Goal: Information Seeking & Learning: Learn about a topic

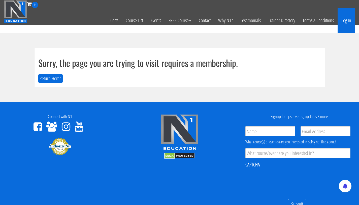
click at [348, 28] on link "Log In" at bounding box center [346, 20] width 17 height 25
click at [345, 22] on link "Log In" at bounding box center [346, 20] width 17 height 25
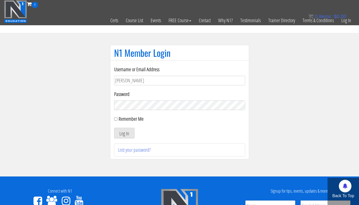
type input "bryan.williams@upr.edu"
click at [114, 128] on button "Log In" at bounding box center [124, 133] width 20 height 11
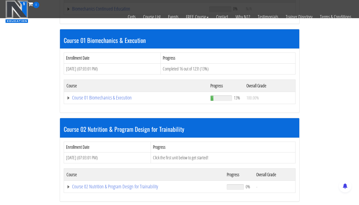
scroll to position [142, 0]
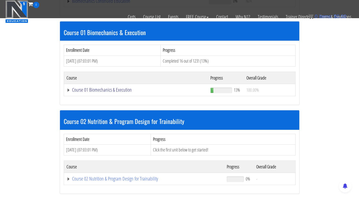
click at [103, 4] on link "Course 01 Biomechanics & Execution" at bounding box center [136, 0] width 138 height 5
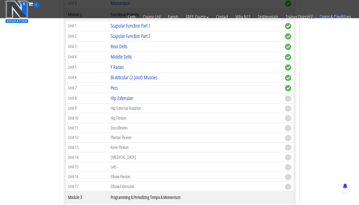
scroll to position [337, 0]
click at [119, 101] on link "Hip Extension" at bounding box center [122, 97] width 23 height 7
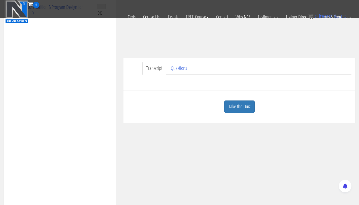
scroll to position [103, 0]
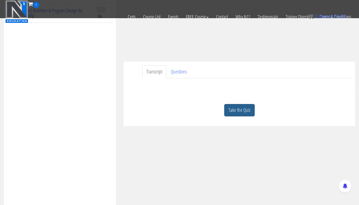
click at [238, 108] on link "Take the Quiz" at bounding box center [239, 110] width 31 height 12
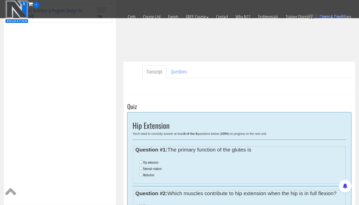
click at [142, 164] on li "Hip extension" at bounding box center [241, 162] width 204 height 6
click at [141, 162] on input "Hip extension" at bounding box center [140, 161] width 3 height 3
radio input "true"
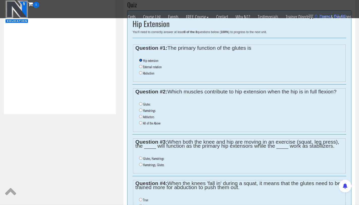
scroll to position [205, 0]
click at [142, 121] on li "All of the Above" at bounding box center [241, 123] width 204 height 6
click at [141, 122] on input "All of the Above" at bounding box center [140, 122] width 3 height 3
radio input "true"
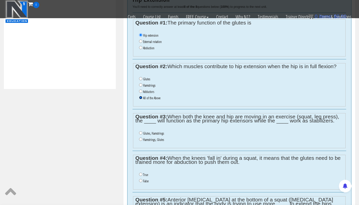
scroll to position [230, 0]
click at [141, 132] on input "Glutes, Hamstrings" at bounding box center [140, 132] width 3 height 3
radio input "true"
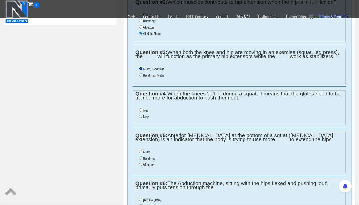
scroll to position [294, 0]
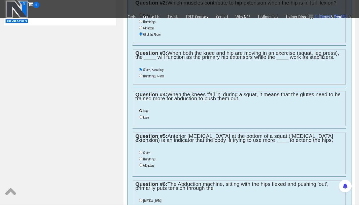
click at [141, 110] on input "True" at bounding box center [140, 110] width 3 height 3
radio input "true"
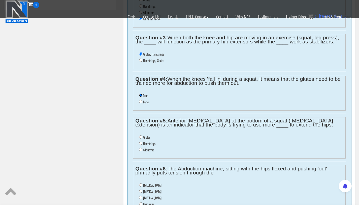
scroll to position [298, 0]
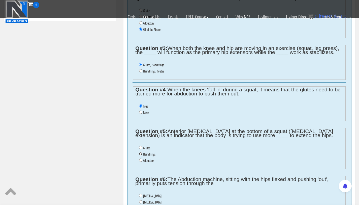
click at [141, 155] on input "Hamstrings" at bounding box center [140, 153] width 3 height 3
radio input "true"
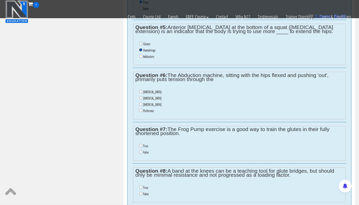
scroll to position [404, 0]
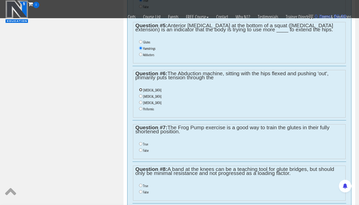
click at [141, 90] on input "Gluteus Maximus" at bounding box center [140, 89] width 3 height 3
radio input "true"
click at [140, 151] on input "False" at bounding box center [140, 149] width 3 height 3
radio input "true"
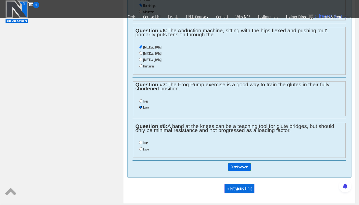
scroll to position [452, 0]
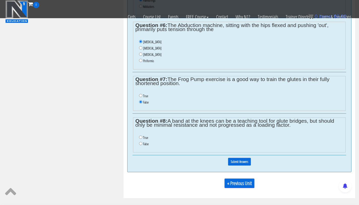
click at [142, 139] on li "True" at bounding box center [241, 137] width 204 height 6
click at [141, 137] on input "True" at bounding box center [140, 136] width 3 height 3
radio input "true"
click at [238, 161] on input "Submit Answers" at bounding box center [239, 162] width 23 height 8
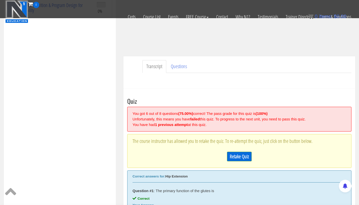
scroll to position [99, 0]
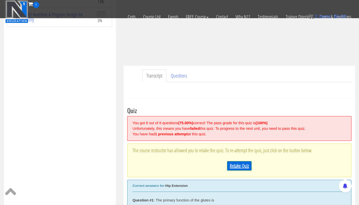
click at [239, 167] on link "Retake Quiz" at bounding box center [239, 166] width 25 height 10
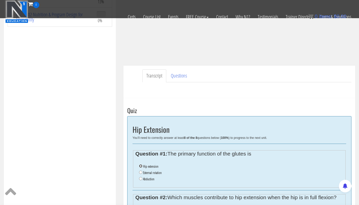
click at [139, 165] on input "Hip extension" at bounding box center [140, 165] width 3 height 3
radio input "true"
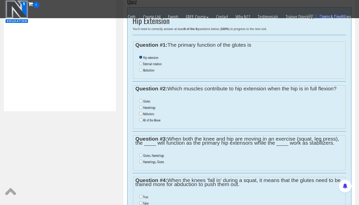
scroll to position [210, 0]
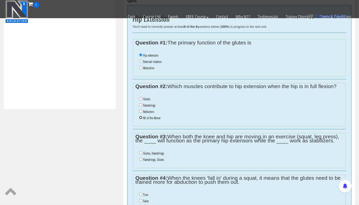
click at [141, 118] on input "All of the Above" at bounding box center [140, 117] width 3 height 3
radio input "true"
click at [140, 154] on li "Glutes, Hamstrings" at bounding box center [241, 153] width 204 height 6
click at [140, 153] on input "Glutes, Hamstrings" at bounding box center [140, 152] width 3 height 3
radio input "true"
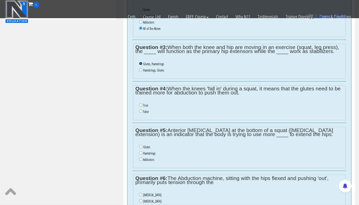
scroll to position [299, 0]
click at [140, 111] on input "False" at bounding box center [140, 111] width 3 height 3
radio input "true"
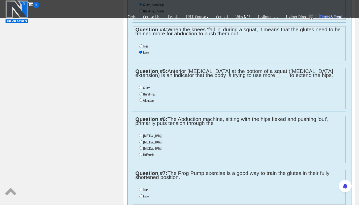
scroll to position [360, 0]
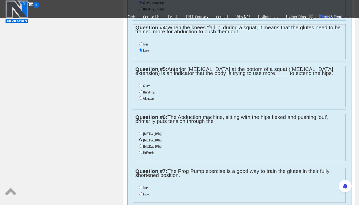
click at [140, 140] on input "Gluteus Medius" at bounding box center [140, 139] width 3 height 3
radio input "true"
click at [141, 93] on input "Hamstrings" at bounding box center [140, 91] width 3 height 3
radio input "true"
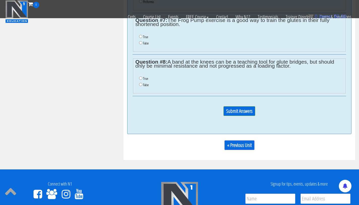
scroll to position [516, 0]
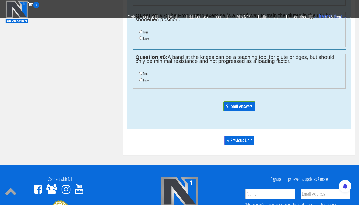
click at [143, 37] on label "False" at bounding box center [146, 38] width 6 height 4
click at [142, 37] on input "False" at bounding box center [140, 37] width 3 height 3
radio input "true"
click at [138, 75] on ul "True False" at bounding box center [239, 77] width 208 height 18
click at [142, 74] on input "True" at bounding box center [140, 73] width 3 height 3
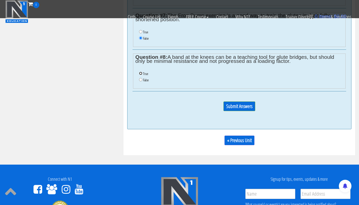
radio input "true"
click at [244, 105] on input "Submit Answers" at bounding box center [240, 106] width 32 height 10
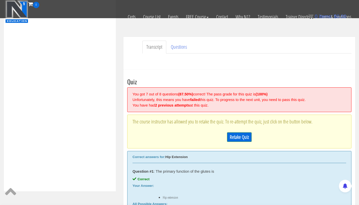
scroll to position [128, 0]
click at [239, 133] on link "Retake Quiz" at bounding box center [239, 137] width 25 height 10
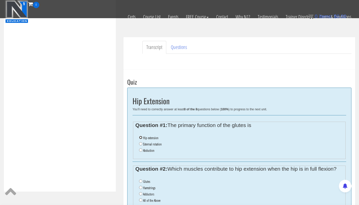
click at [141, 138] on input "Hip extension" at bounding box center [140, 137] width 3 height 3
radio input "true"
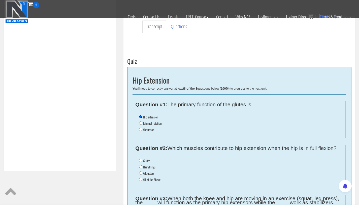
scroll to position [168, 0]
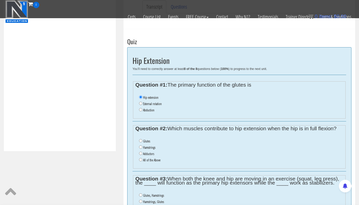
click at [149, 162] on label "All of the Above" at bounding box center [151, 160] width 17 height 4
click at [142, 161] on input "All of the Above" at bounding box center [140, 159] width 3 height 3
radio input "true"
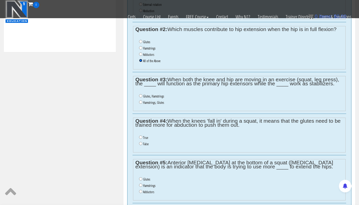
scroll to position [281, 0]
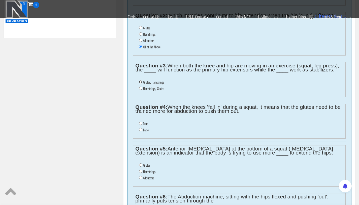
click at [140, 81] on input "Glutes, Hamstrings" at bounding box center [140, 81] width 3 height 3
radio input "true"
click at [142, 130] on li "False" at bounding box center [241, 130] width 204 height 6
click at [139, 129] on input "False" at bounding box center [140, 129] width 3 height 3
radio input "true"
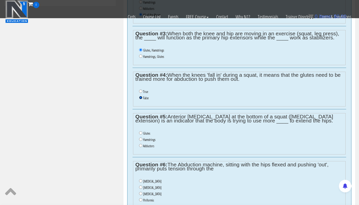
scroll to position [319, 0]
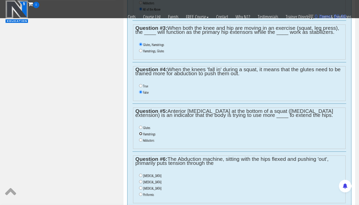
click at [140, 132] on input "Hamstrings" at bounding box center [140, 133] width 3 height 3
radio input "true"
click at [140, 133] on input "Hamstrings" at bounding box center [140, 133] width 3 height 3
click at [141, 188] on input "Gluteus Minimus" at bounding box center [140, 187] width 3 height 3
radio input "true"
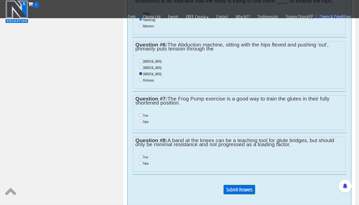
scroll to position [436, 0]
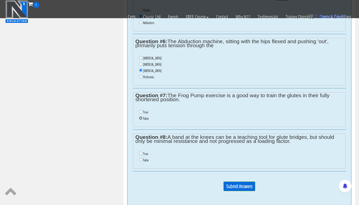
click at [142, 119] on input "False" at bounding box center [140, 117] width 3 height 3
radio input "true"
click at [142, 154] on input "True" at bounding box center [140, 153] width 3 height 3
radio input "true"
click at [227, 187] on input "Submit Answers" at bounding box center [240, 186] width 32 height 10
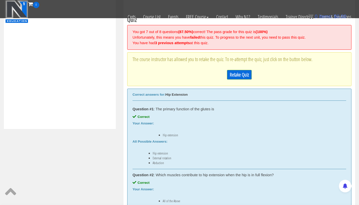
scroll to position [190, 0]
click at [242, 72] on link "Retake Quiz" at bounding box center [239, 75] width 25 height 10
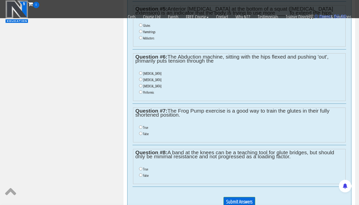
scroll to position [405, 0]
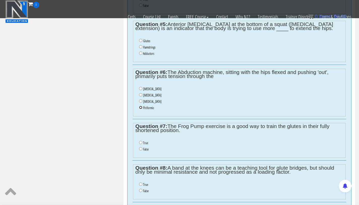
click at [141, 106] on input "Piriformis" at bounding box center [140, 107] width 3 height 3
radio input "true"
click at [142, 142] on input "True" at bounding box center [140, 142] width 3 height 3
radio input "true"
click at [141, 150] on li "False" at bounding box center [241, 149] width 204 height 6
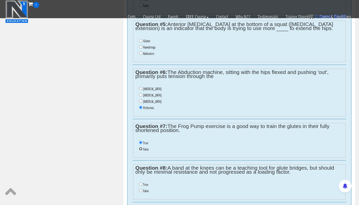
click at [140, 148] on input "False" at bounding box center [140, 148] width 3 height 3
radio input "true"
click at [140, 184] on input "True" at bounding box center [140, 183] width 3 height 3
radio input "true"
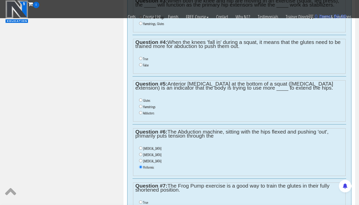
scroll to position [337, 0]
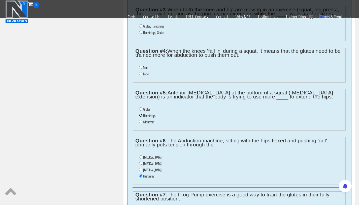
click at [140, 116] on input "Hamstrings" at bounding box center [140, 114] width 3 height 3
radio input "true"
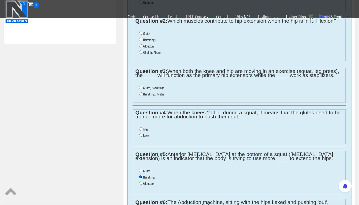
scroll to position [275, 0]
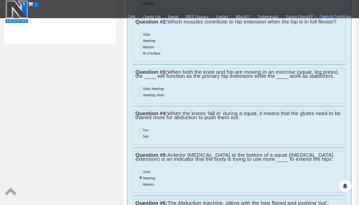
click at [142, 130] on li "True" at bounding box center [241, 130] width 204 height 6
click at [141, 130] on input "True" at bounding box center [140, 129] width 3 height 3
radio input "true"
click at [140, 89] on input "Glutes, Hamstrings" at bounding box center [140, 88] width 3 height 3
radio input "true"
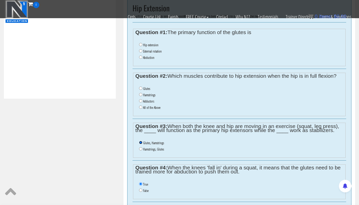
scroll to position [216, 0]
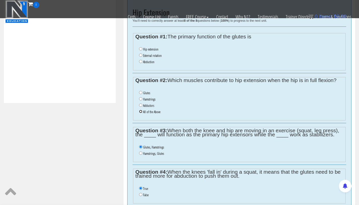
click at [141, 112] on input "All of the Above" at bounding box center [140, 111] width 3 height 3
radio input "true"
click at [141, 48] on input "Hip extension" at bounding box center [140, 48] width 3 height 3
radio input "true"
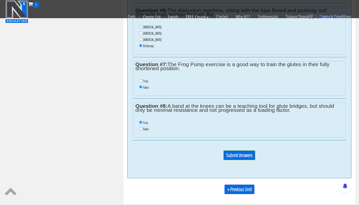
scroll to position [486, 0]
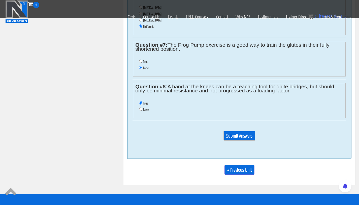
click at [242, 134] on input "Submit Answers" at bounding box center [240, 136] width 32 height 10
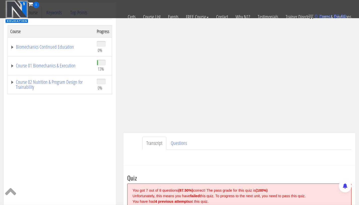
scroll to position [191, 0]
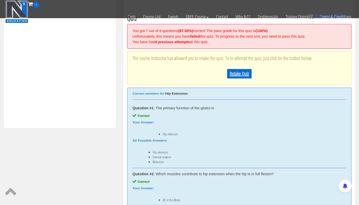
click at [235, 77] on link "Retake Quiz" at bounding box center [239, 74] width 25 height 10
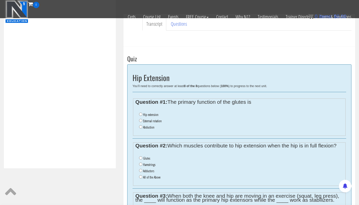
scroll to position [147, 0]
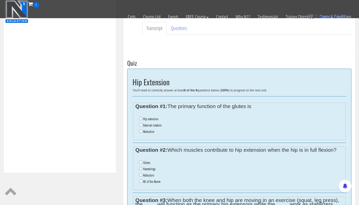
click at [150, 118] on label "Hip extension" at bounding box center [150, 119] width 15 height 4
click at [142, 118] on input "Hip extension" at bounding box center [140, 118] width 3 height 3
radio input "true"
click at [142, 181] on input "All of the Above" at bounding box center [140, 180] width 3 height 3
radio input "true"
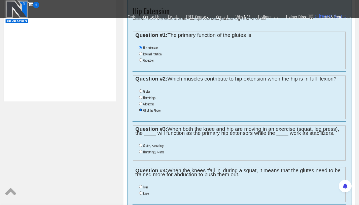
scroll to position [223, 0]
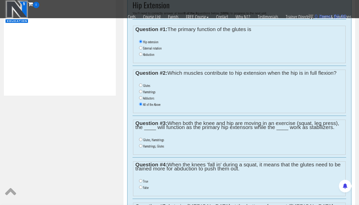
click at [138, 139] on ul "Glutes, Hamstrings Hamstrings, Glutes" at bounding box center [239, 143] width 208 height 18
click at [141, 139] on input "Glutes, Hamstrings" at bounding box center [140, 139] width 3 height 3
radio input "true"
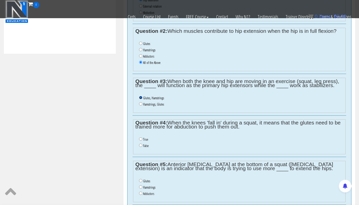
scroll to position [269, 0]
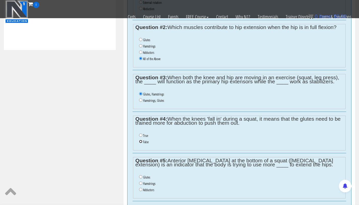
click at [142, 140] on li "False" at bounding box center [241, 142] width 204 height 6
click at [141, 142] on input "False" at bounding box center [140, 141] width 3 height 3
radio input "true"
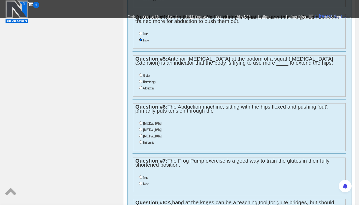
scroll to position [392, 0]
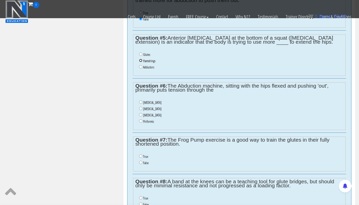
click at [140, 61] on input "Hamstrings" at bounding box center [140, 60] width 3 height 3
radio input "true"
click at [140, 115] on input "Gluteus Minimus" at bounding box center [140, 114] width 3 height 3
radio input "true"
click at [141, 163] on input "False" at bounding box center [140, 162] width 3 height 3
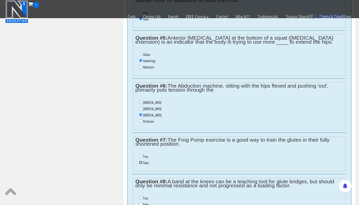
radio input "true"
click at [141, 197] on input "True" at bounding box center [140, 197] width 3 height 3
radio input "true"
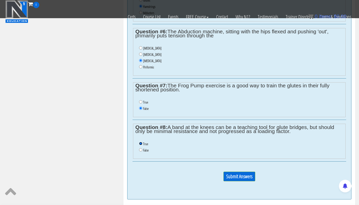
scroll to position [514, 0]
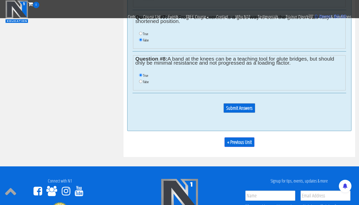
click at [244, 110] on input "Submit Answers" at bounding box center [240, 108] width 32 height 10
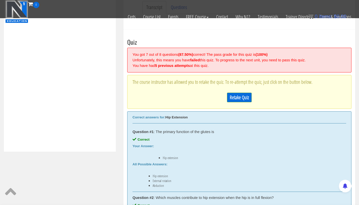
scroll to position [143, 0]
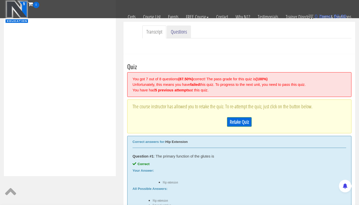
click at [170, 32] on link "Questions" at bounding box center [179, 31] width 24 height 13
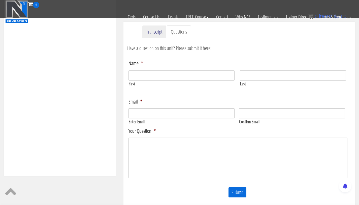
click at [152, 32] on link "Transcript" at bounding box center [154, 31] width 24 height 13
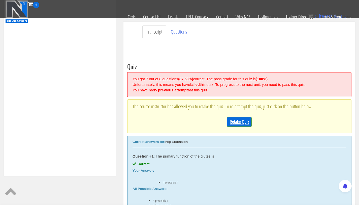
click at [234, 125] on link "Retake Quiz" at bounding box center [239, 122] width 25 height 10
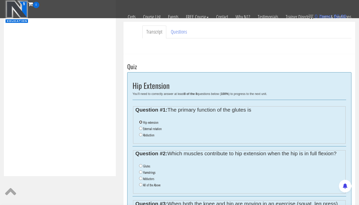
click at [140, 121] on input "Hip extension" at bounding box center [140, 121] width 3 height 3
radio input "true"
click at [141, 173] on input "Hamstrings" at bounding box center [140, 171] width 3 height 3
radio input "true"
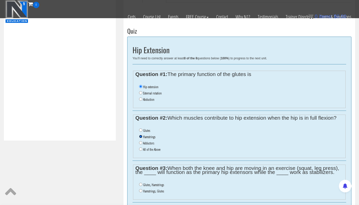
scroll to position [179, 0]
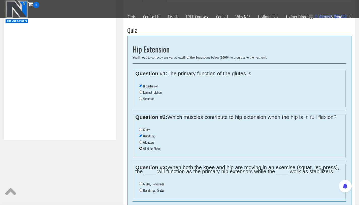
click at [140, 147] on input "All of the Above" at bounding box center [140, 148] width 3 height 3
radio input "true"
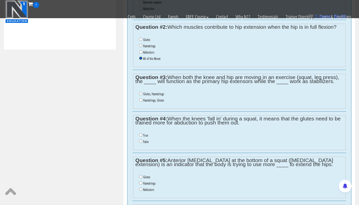
scroll to position [269, 0]
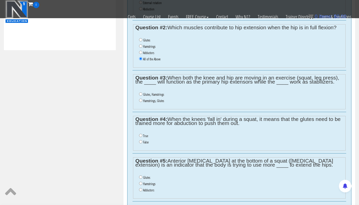
click at [141, 96] on li "Glutes, Hamstrings" at bounding box center [241, 94] width 204 height 6
click at [141, 94] on input "Glutes, Hamstrings" at bounding box center [140, 93] width 3 height 3
radio input "true"
click at [140, 134] on input "True" at bounding box center [140, 135] width 3 height 3
radio input "true"
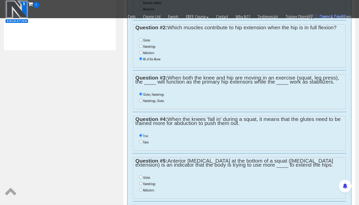
click at [141, 144] on li "False" at bounding box center [241, 142] width 204 height 6
click at [141, 142] on input "False" at bounding box center [140, 141] width 3 height 3
radio input "true"
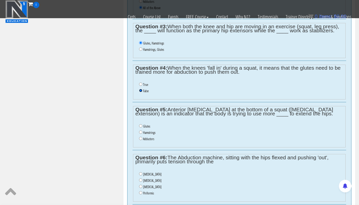
scroll to position [332, 0]
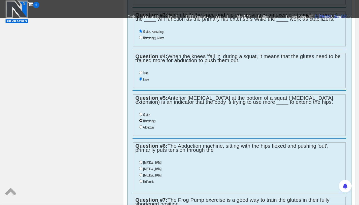
click at [140, 119] on input "Hamstrings" at bounding box center [140, 120] width 3 height 3
radio input "true"
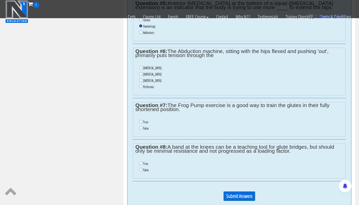
scroll to position [427, 0]
click at [141, 127] on input "False" at bounding box center [140, 127] width 3 height 3
radio input "true"
click at [142, 162] on input "True" at bounding box center [140, 162] width 3 height 3
radio input "true"
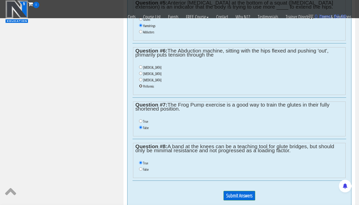
click at [141, 86] on input "Piriformis" at bounding box center [140, 85] width 3 height 3
radio input "true"
click at [236, 191] on p "Submit Answers" at bounding box center [240, 198] width 214 height 14
click at [236, 193] on input "Submit Answers" at bounding box center [240, 196] width 32 height 10
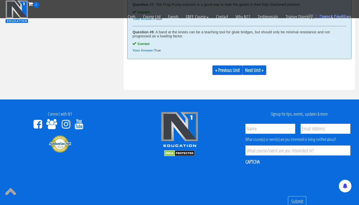
scroll to position [654, 0]
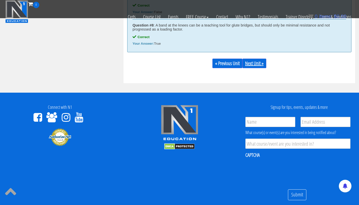
click at [252, 66] on link "Next Unit »" at bounding box center [255, 64] width 24 height 10
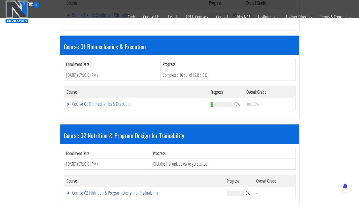
scroll to position [128, 0]
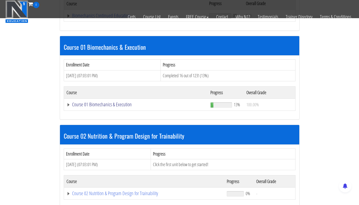
click at [108, 18] on link "Course 01 Biomechanics & Execution" at bounding box center [136, 15] width 138 height 5
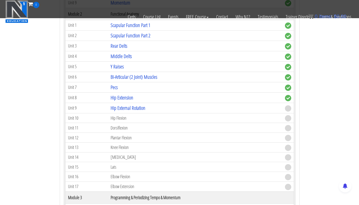
scroll to position [337, 0]
click at [126, 107] on link "Hip External Rotation" at bounding box center [128, 107] width 35 height 7
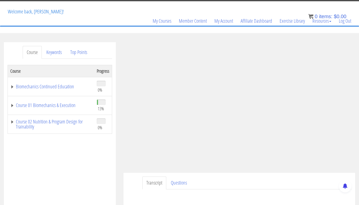
scroll to position [25, 0]
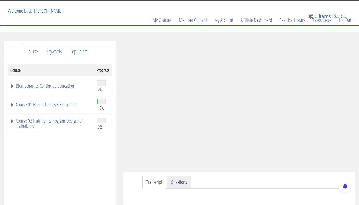
click at [179, 180] on link "Questions" at bounding box center [179, 182] width 24 height 13
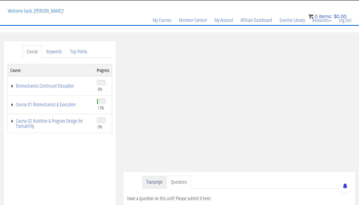
click at [143, 186] on link "Transcript" at bounding box center [154, 182] width 24 height 13
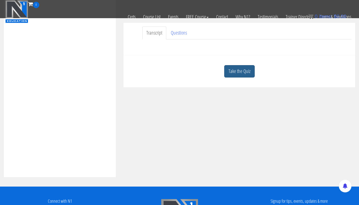
scroll to position [141, 0]
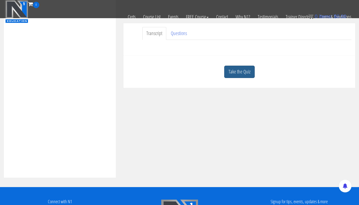
click at [232, 69] on link "Take the Quiz" at bounding box center [239, 72] width 31 height 12
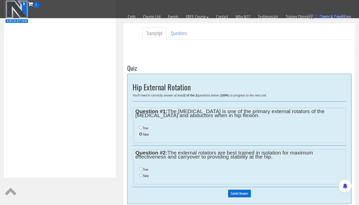
click at [140, 133] on input "False" at bounding box center [140, 133] width 3 height 3
radio input "true"
click at [142, 177] on li "False" at bounding box center [241, 176] width 204 height 6
click at [141, 176] on input "False" at bounding box center [140, 175] width 3 height 3
radio input "true"
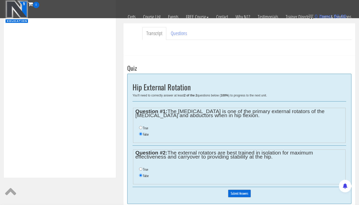
click at [239, 192] on input "Submit Answers" at bounding box center [239, 193] width 23 height 8
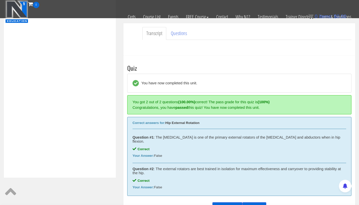
scroll to position [190, 0]
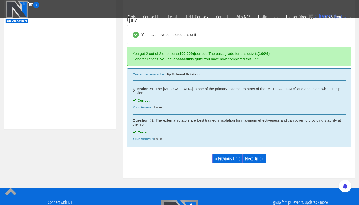
click at [252, 155] on link "Next Unit »" at bounding box center [255, 159] width 24 height 10
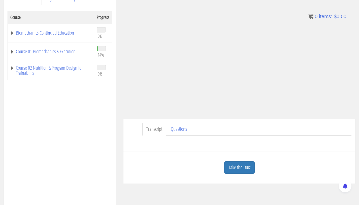
scroll to position [79, 0]
click at [174, 129] on link "Questions" at bounding box center [179, 128] width 24 height 13
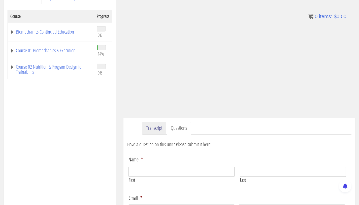
click at [156, 128] on link "Transcript" at bounding box center [154, 128] width 24 height 13
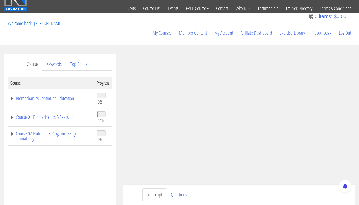
scroll to position [0, 0]
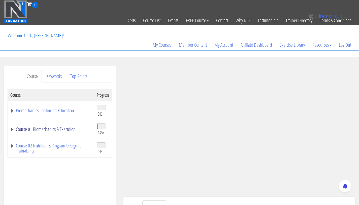
click at [44, 128] on link "Course 01 Biomechanics & Execution" at bounding box center [50, 129] width 81 height 5
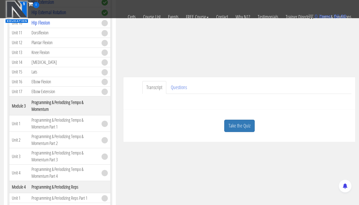
scroll to position [90, 0]
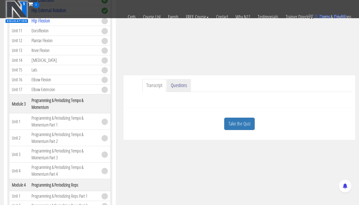
click at [181, 85] on link "Questions" at bounding box center [179, 85] width 24 height 13
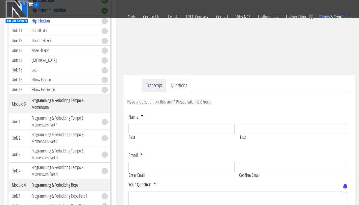
click at [157, 88] on link "Transcript" at bounding box center [154, 85] width 24 height 13
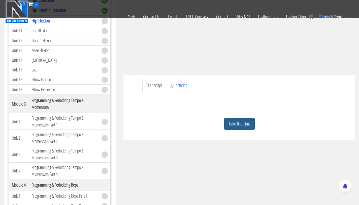
click at [239, 126] on link "Take the Quiz" at bounding box center [239, 124] width 31 height 12
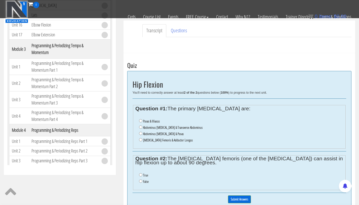
scroll to position [152, 0]
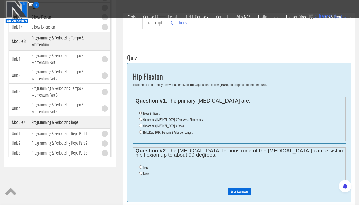
click at [140, 112] on input "Psoas & Illiacus" at bounding box center [140, 112] width 3 height 3
radio input "true"
click at [139, 166] on input "True" at bounding box center [140, 166] width 3 height 3
radio input "true"
click at [234, 194] on input "Submit Answers" at bounding box center [239, 191] width 23 height 8
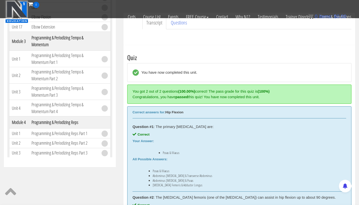
scroll to position [190, 0]
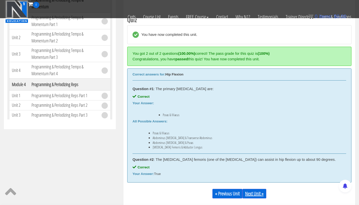
click at [252, 195] on link "Next Unit »" at bounding box center [255, 194] width 24 height 10
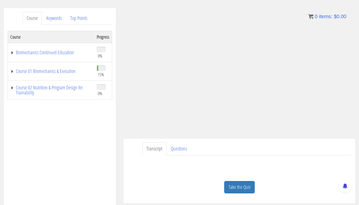
scroll to position [86, 0]
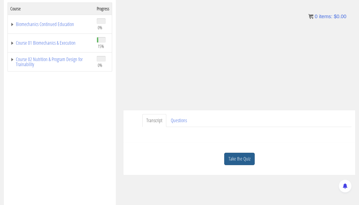
click at [235, 163] on link "Take the Quiz" at bounding box center [239, 159] width 31 height 12
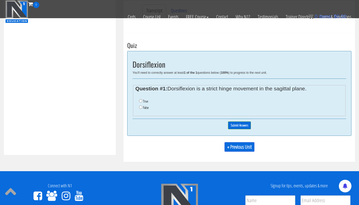
scroll to position [177, 0]
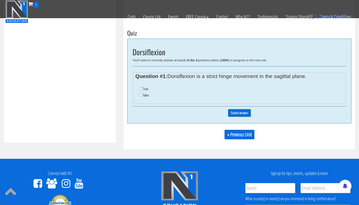
click at [140, 92] on li "False" at bounding box center [241, 95] width 204 height 6
click at [141, 94] on input "False" at bounding box center [140, 94] width 3 height 3
radio input "true"
click at [235, 111] on input "Submit Answers" at bounding box center [239, 113] width 23 height 8
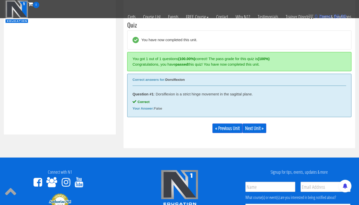
scroll to position [196, 0]
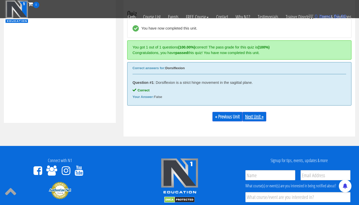
click at [260, 120] on link "Next Unit »" at bounding box center [255, 117] width 24 height 10
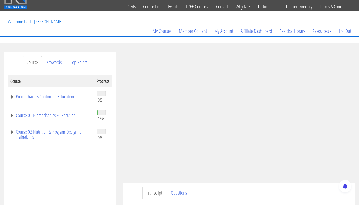
scroll to position [15, 0]
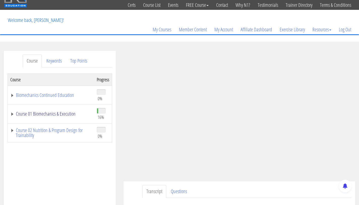
click at [44, 113] on link "Course 01 Biomechanics & Execution" at bounding box center [50, 113] width 81 height 5
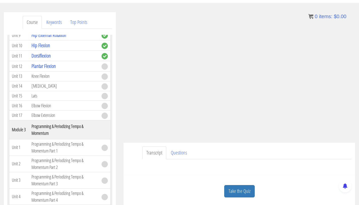
scroll to position [253, 0]
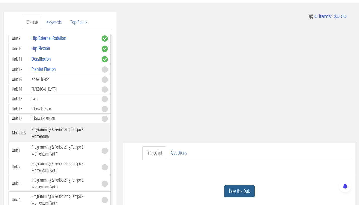
click at [228, 191] on link "Take the Quiz" at bounding box center [239, 191] width 31 height 12
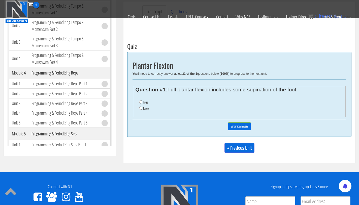
scroll to position [152, 0]
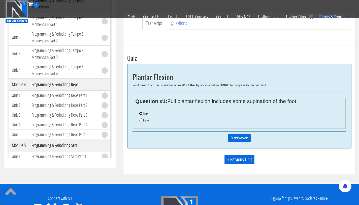
click at [141, 114] on input "True" at bounding box center [140, 113] width 3 height 3
radio input "true"
click at [236, 138] on input "Submit Answers" at bounding box center [239, 138] width 23 height 8
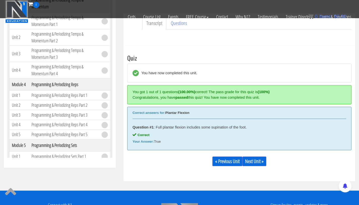
scroll to position [190, 0]
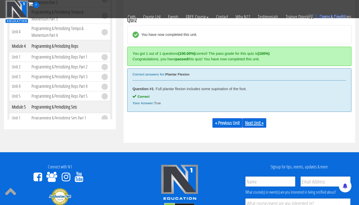
click at [253, 125] on link "Next Unit »" at bounding box center [255, 123] width 24 height 10
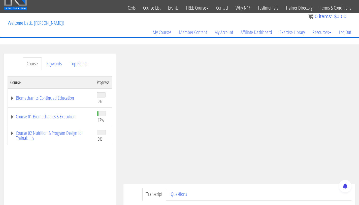
scroll to position [13, 0]
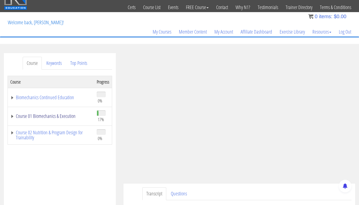
click at [52, 118] on link "Course 01 Biomechanics & Execution" at bounding box center [50, 115] width 81 height 5
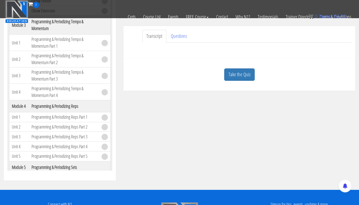
scroll to position [143, 0]
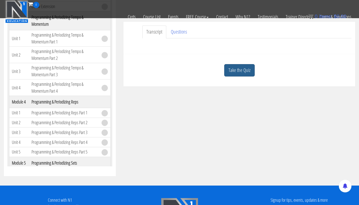
click at [241, 71] on link "Take the Quiz" at bounding box center [239, 70] width 31 height 12
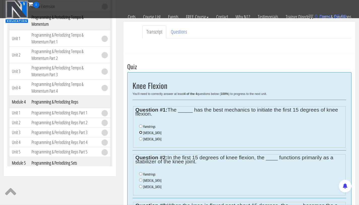
click at [141, 131] on input "Gastrocnemius" at bounding box center [140, 132] width 3 height 3
radio input "true"
click at [140, 125] on input "Hamstrings" at bounding box center [140, 125] width 3 height 3
radio input "true"
click at [141, 174] on input "Hamstrings" at bounding box center [140, 173] width 3 height 3
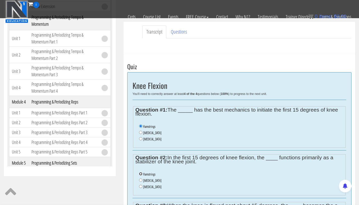
radio input "true"
click at [141, 133] on input "Gastrocnemius" at bounding box center [140, 132] width 3 height 3
radio input "true"
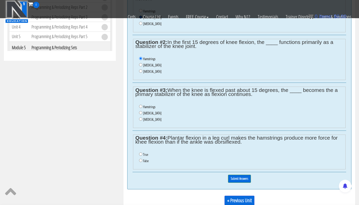
scroll to position [259, 0]
click at [141, 158] on input "False" at bounding box center [140, 159] width 3 height 3
radio input "true"
click at [141, 105] on input "Hamstrings" at bounding box center [140, 105] width 3 height 3
radio input "true"
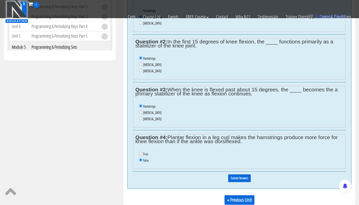
click at [241, 177] on input "Submit Answers" at bounding box center [239, 178] width 23 height 8
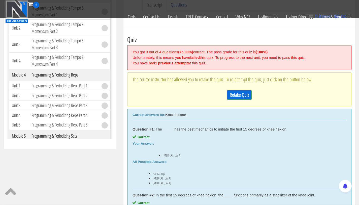
scroll to position [184, 0]
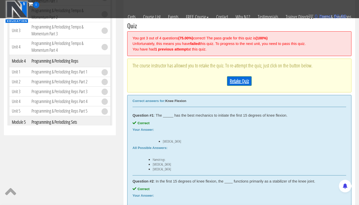
click at [232, 79] on link "Retake Quiz" at bounding box center [239, 81] width 25 height 10
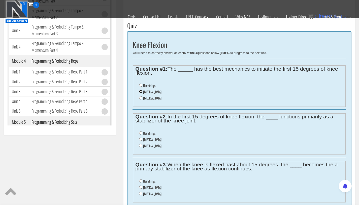
click at [142, 92] on input "Gastrocnemius" at bounding box center [140, 91] width 3 height 3
radio input "true"
click at [140, 135] on li "Hamstrings" at bounding box center [241, 133] width 204 height 6
click at [140, 133] on input "Hamstrings" at bounding box center [140, 132] width 3 height 3
radio input "true"
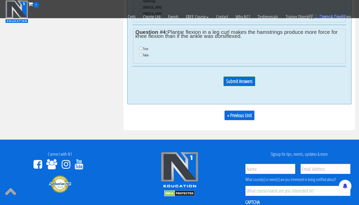
scroll to position [374, 0]
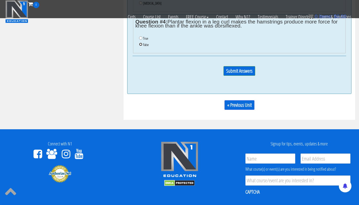
click at [141, 43] on input "False" at bounding box center [140, 44] width 3 height 3
radio input "true"
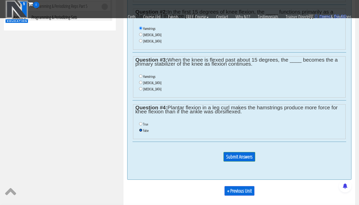
scroll to position [286, 0]
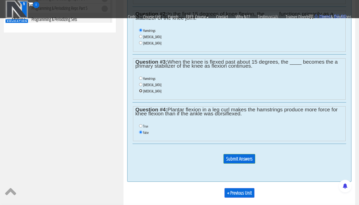
click at [142, 90] on input "Soleus" at bounding box center [140, 90] width 3 height 3
radio input "true"
click at [242, 160] on input "Submit Answers" at bounding box center [240, 159] width 32 height 10
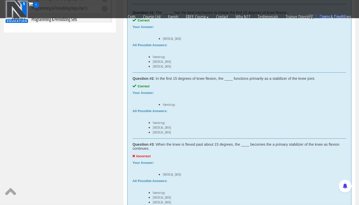
scroll to position [190, 0]
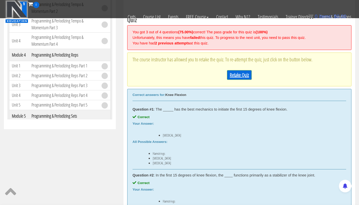
click at [231, 75] on link "Retake Quiz" at bounding box center [239, 75] width 25 height 10
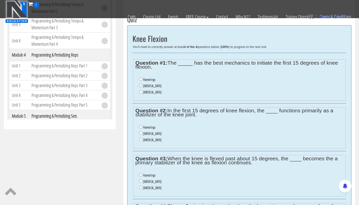
click at [145, 84] on label "Gastrocnemius" at bounding box center [152, 86] width 18 height 4
click at [142, 84] on input "Gastrocnemius" at bounding box center [140, 85] width 3 height 3
radio input "true"
click at [139, 125] on input "Hamstrings" at bounding box center [140, 126] width 3 height 3
radio input "true"
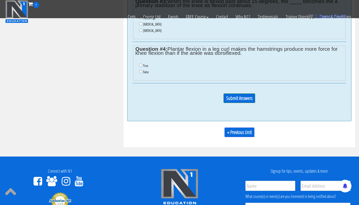
scroll to position [357, 0]
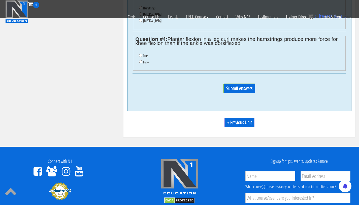
drag, startPoint x: 160, startPoint y: 147, endPoint x: 124, endPoint y: 48, distance: 105.5
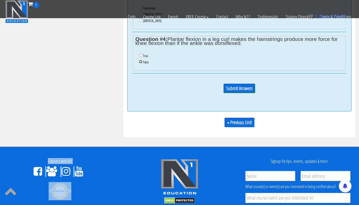
click at [140, 62] on input "False" at bounding box center [140, 61] width 3 height 3
radio input "true"
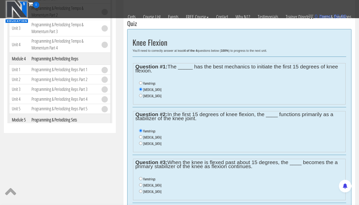
scroll to position [182, 0]
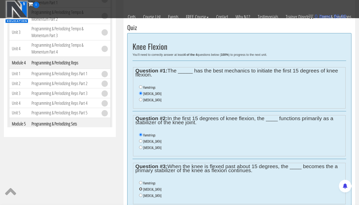
click at [141, 188] on input "Gastrocnemius" at bounding box center [140, 188] width 3 height 3
radio input "true"
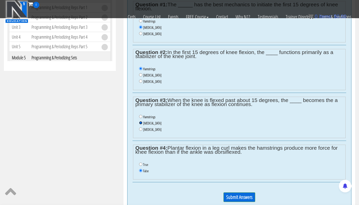
scroll to position [249, 0]
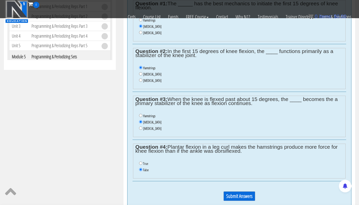
click at [237, 198] on input "Submit Answers" at bounding box center [240, 196] width 32 height 10
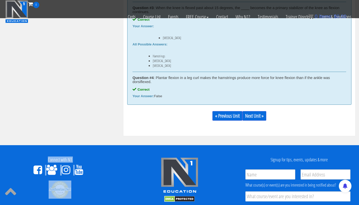
scroll to position [411, 0]
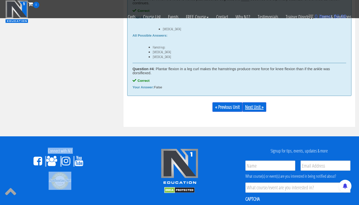
click at [252, 108] on link "Next Unit »" at bounding box center [255, 107] width 24 height 10
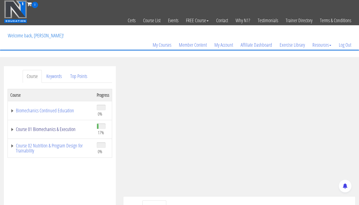
click at [58, 132] on link "Course 01 Biomechanics & Execution" at bounding box center [50, 129] width 81 height 5
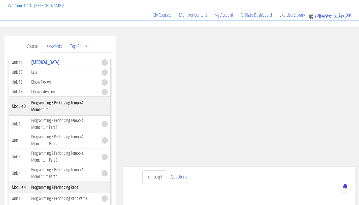
scroll to position [55, 0]
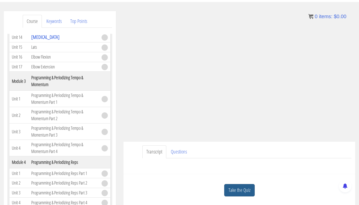
click at [236, 187] on link "Take the Quiz" at bounding box center [239, 190] width 31 height 12
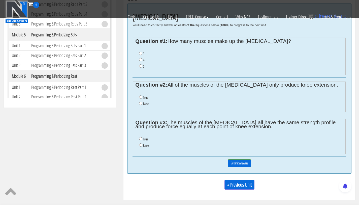
scroll to position [211, 0]
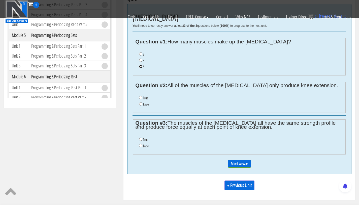
click at [141, 67] on input "5" at bounding box center [140, 66] width 3 height 3
radio input "true"
click at [141, 103] on input "False" at bounding box center [140, 103] width 3 height 3
radio input "true"
click at [141, 145] on input "False" at bounding box center [140, 145] width 3 height 3
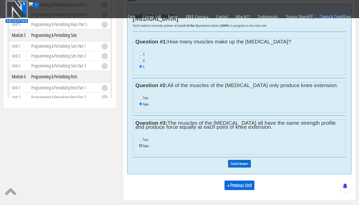
radio input "true"
click at [241, 166] on input "Submit Answers" at bounding box center [239, 164] width 23 height 8
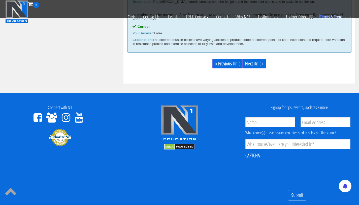
scroll to position [356, 0]
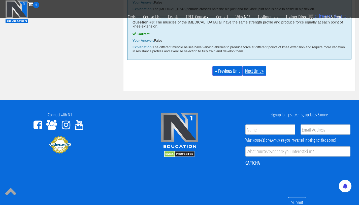
click at [257, 73] on link "Next Unit »" at bounding box center [255, 71] width 24 height 10
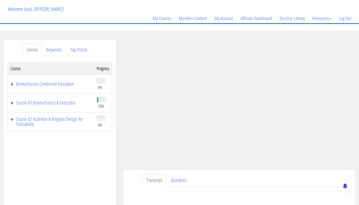
scroll to position [27, 0]
click at [31, 103] on link "Course 01 Biomechanics & Execution" at bounding box center [50, 102] width 81 height 5
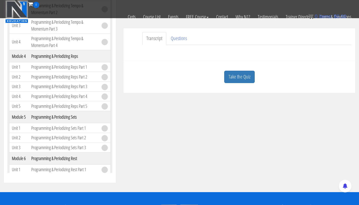
scroll to position [142, 0]
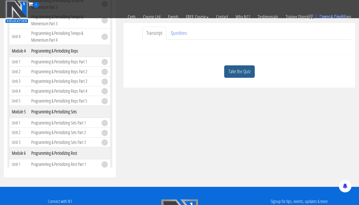
click at [238, 65] on link "Take the Quiz" at bounding box center [239, 71] width 31 height 12
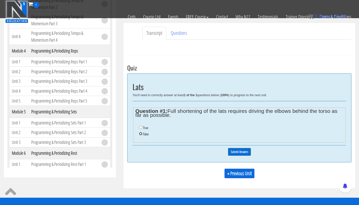
click at [142, 133] on input "False" at bounding box center [140, 133] width 3 height 3
radio input "true"
click at [242, 154] on input "Submit Answers" at bounding box center [239, 152] width 23 height 8
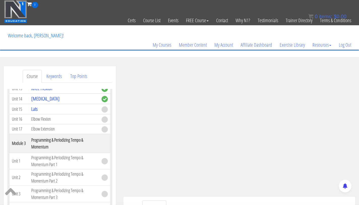
click at [42, 117] on td "Elbow Flexion" at bounding box center [64, 119] width 70 height 10
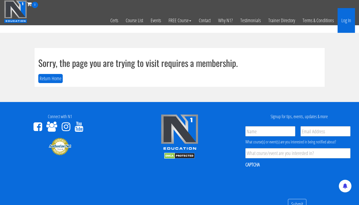
click at [346, 23] on link "Log In" at bounding box center [346, 20] width 17 height 25
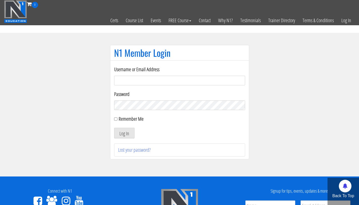
click at [137, 79] on input "Username or Email Address" at bounding box center [179, 81] width 131 height 10
type input "[PERSON_NAME][EMAIL_ADDRESS][PERSON_NAME][DOMAIN_NAME]"
click at [114, 128] on button "Log In" at bounding box center [124, 133] width 20 height 11
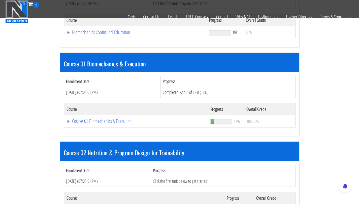
scroll to position [111, 0]
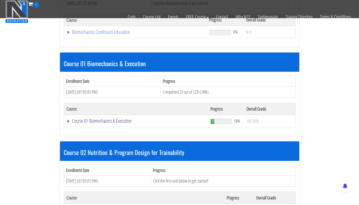
click at [93, 35] on link "Course 01 Biomechanics & Execution" at bounding box center [136, 32] width 138 height 5
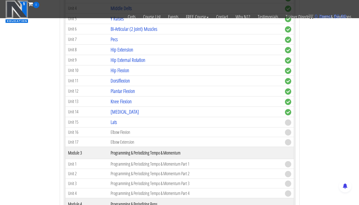
scroll to position [385, 0]
click at [111, 120] on link "Lats" at bounding box center [114, 121] width 6 height 7
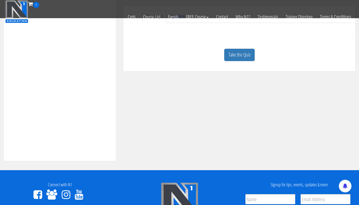
scroll to position [148, 0]
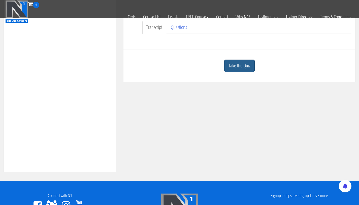
click at [232, 67] on link "Take the Quiz" at bounding box center [239, 66] width 31 height 12
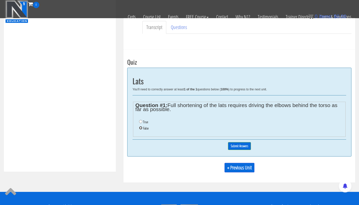
click at [139, 127] on input "False" at bounding box center [140, 127] width 3 height 3
radio input "true"
click at [229, 140] on div "0% Submit Answers" at bounding box center [240, 145] width 214 height 13
click at [234, 143] on input "Submit Answers" at bounding box center [239, 146] width 23 height 8
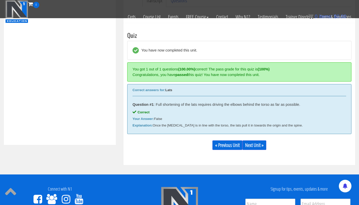
scroll to position [190, 0]
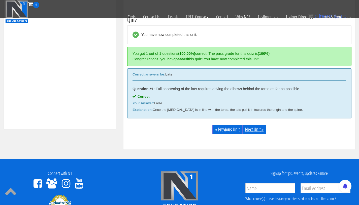
click at [260, 128] on link "Next Unit »" at bounding box center [255, 130] width 24 height 10
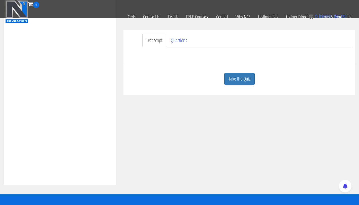
scroll to position [145, 0]
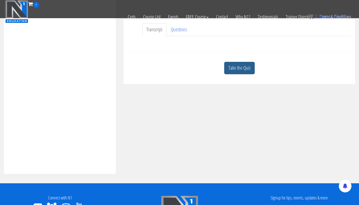
click at [236, 71] on link "Take the Quiz" at bounding box center [239, 68] width 31 height 12
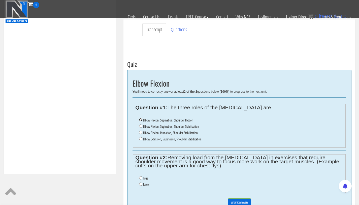
click at [141, 120] on input "Elbow Flexion, Supination, Shoulder Flexion" at bounding box center [140, 119] width 3 height 3
radio input "true"
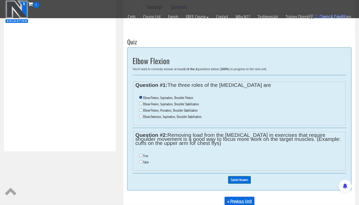
scroll to position [168, 0]
click at [140, 161] on input "False" at bounding box center [140, 160] width 3 height 3
radio input "true"
click at [230, 180] on input "Submit Answers" at bounding box center [239, 179] width 23 height 8
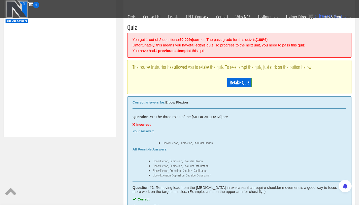
scroll to position [190, 0]
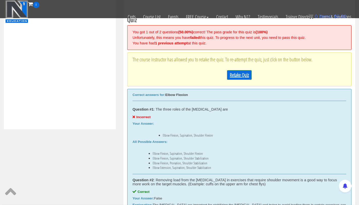
click at [239, 73] on link "Retake Quiz" at bounding box center [239, 75] width 25 height 10
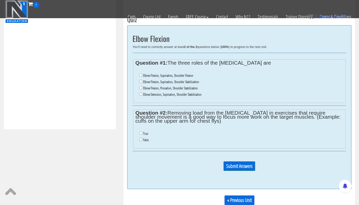
click at [143, 82] on li "Elbow Flexion, Supination, Shoulder Stabilization" at bounding box center [241, 82] width 204 height 6
click at [141, 80] on input "Elbow Flexion, Supination, Shoulder Stabilization" at bounding box center [140, 81] width 3 height 3
radio input "true"
click at [141, 139] on input "False" at bounding box center [140, 139] width 3 height 3
radio input "true"
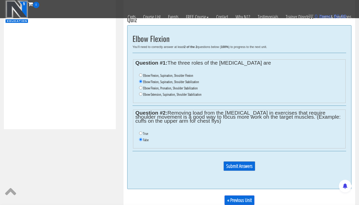
click at [240, 164] on input "Submit Answers" at bounding box center [240, 166] width 32 height 10
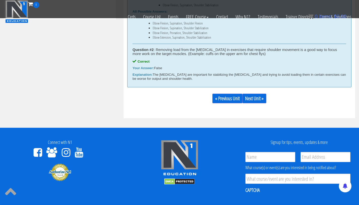
scroll to position [315, 0]
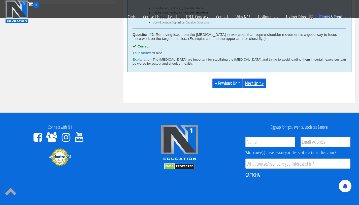
click at [257, 85] on link "Next Unit »" at bounding box center [255, 83] width 24 height 10
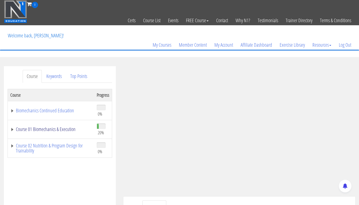
click at [55, 130] on link "Course 01 Biomechanics & Execution" at bounding box center [50, 129] width 81 height 5
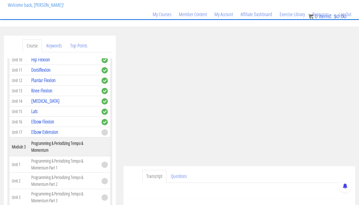
scroll to position [47, 0]
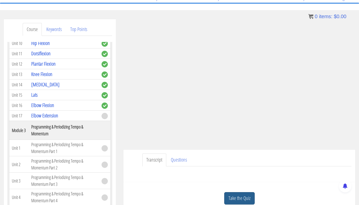
click at [232, 198] on link "Take the Quiz" at bounding box center [239, 198] width 31 height 12
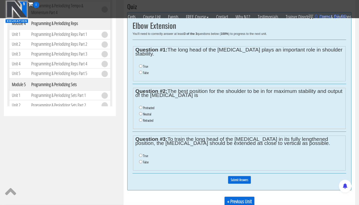
scroll to position [209, 0]
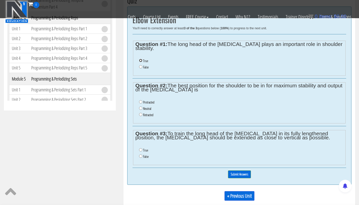
click at [141, 59] on input "True" at bounding box center [140, 60] width 3 height 3
radio input "true"
click at [140, 106] on input "Neutral" at bounding box center [140, 107] width 3 height 3
radio input "true"
click at [140, 148] on input "True" at bounding box center [140, 149] width 3 height 3
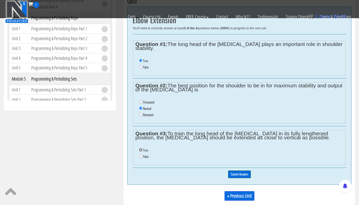
radio input "true"
click at [233, 170] on input "Submit Answers" at bounding box center [239, 174] width 23 height 8
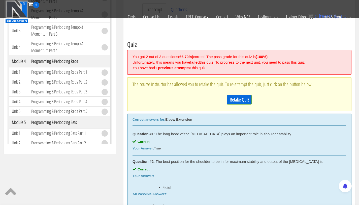
scroll to position [158, 0]
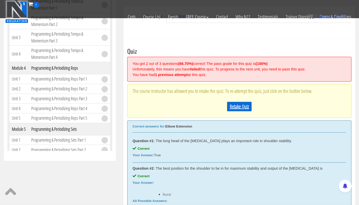
click at [232, 104] on link "Retake Quiz" at bounding box center [239, 107] width 25 height 10
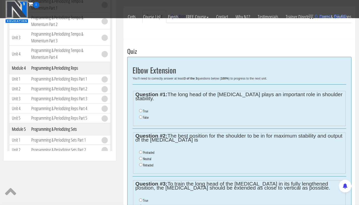
click at [145, 109] on label "True" at bounding box center [145, 111] width 5 height 4
click at [142, 109] on input "True" at bounding box center [140, 110] width 3 height 3
radio input "true"
click at [142, 156] on li "Neutral" at bounding box center [241, 159] width 204 height 6
click at [141, 157] on input "Neutral" at bounding box center [140, 158] width 3 height 3
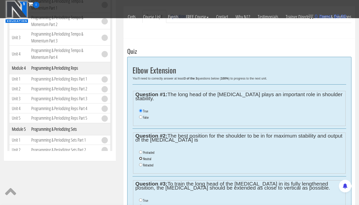
radio input "true"
click at [141, 205] on input "False" at bounding box center [140, 206] width 3 height 3
radio input "true"
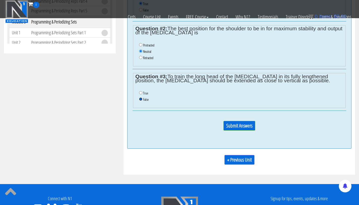
scroll to position [266, 0]
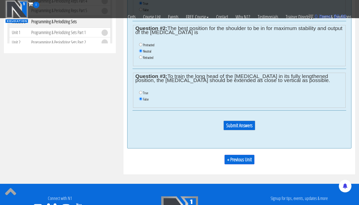
click at [243, 121] on input "Submit Answers" at bounding box center [240, 126] width 32 height 10
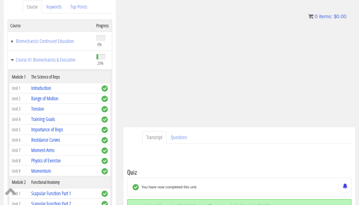
scroll to position [71, 0]
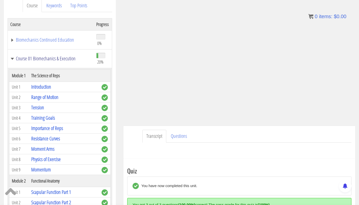
click at [12, 58] on link "Course 01 Biomechanics & Execution" at bounding box center [50, 58] width 81 height 5
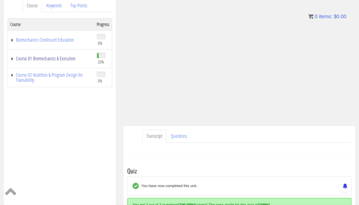
click at [30, 59] on link "Course 01 Biomechanics & Execution" at bounding box center [50, 58] width 81 height 5
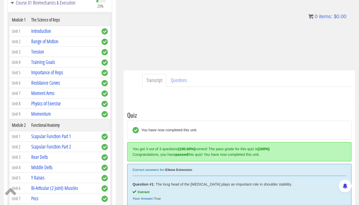
scroll to position [0, 0]
